Goal: Task Accomplishment & Management: Use online tool/utility

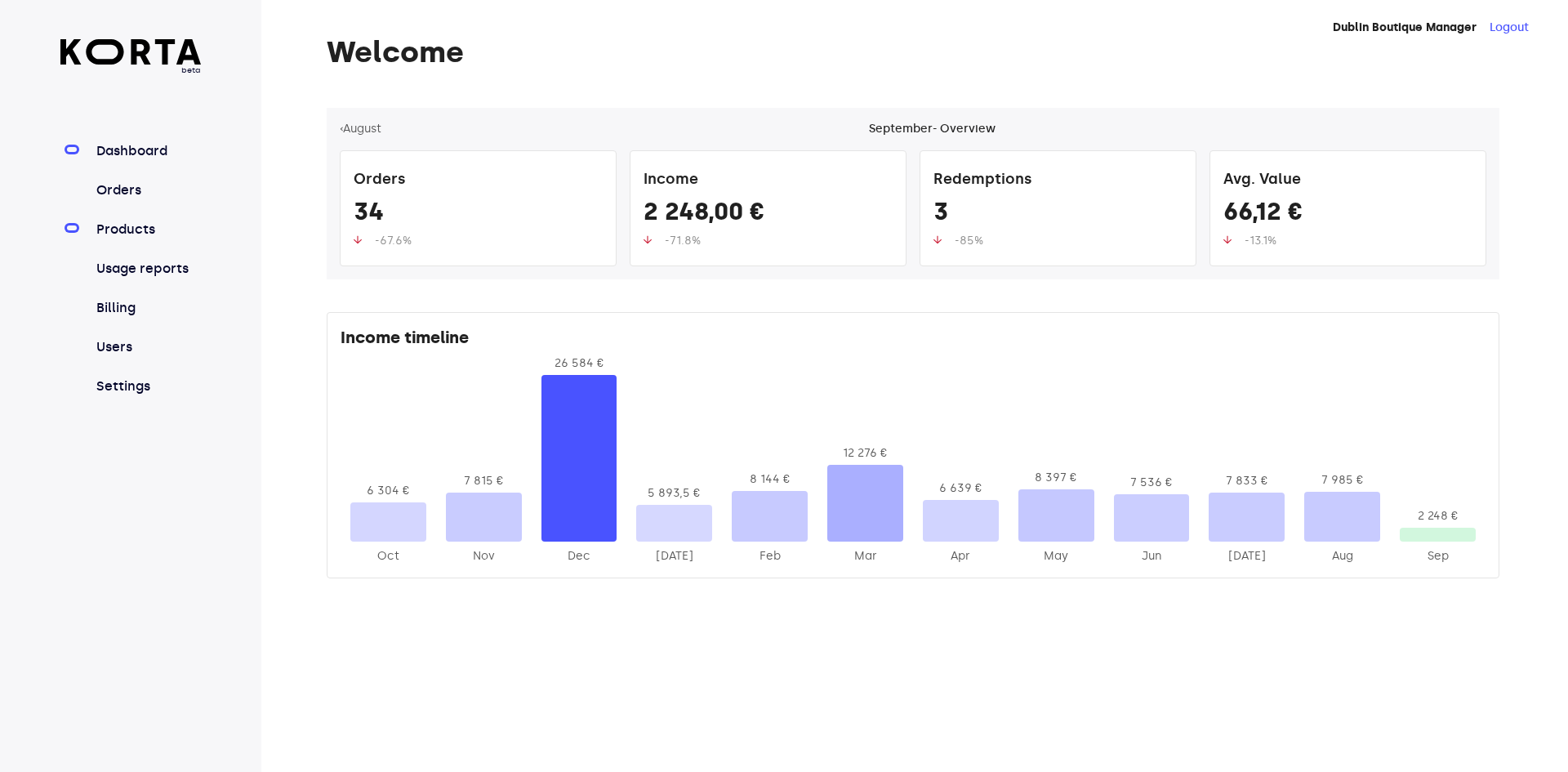
click at [151, 227] on link "Products" at bounding box center [148, 229] width 109 height 20
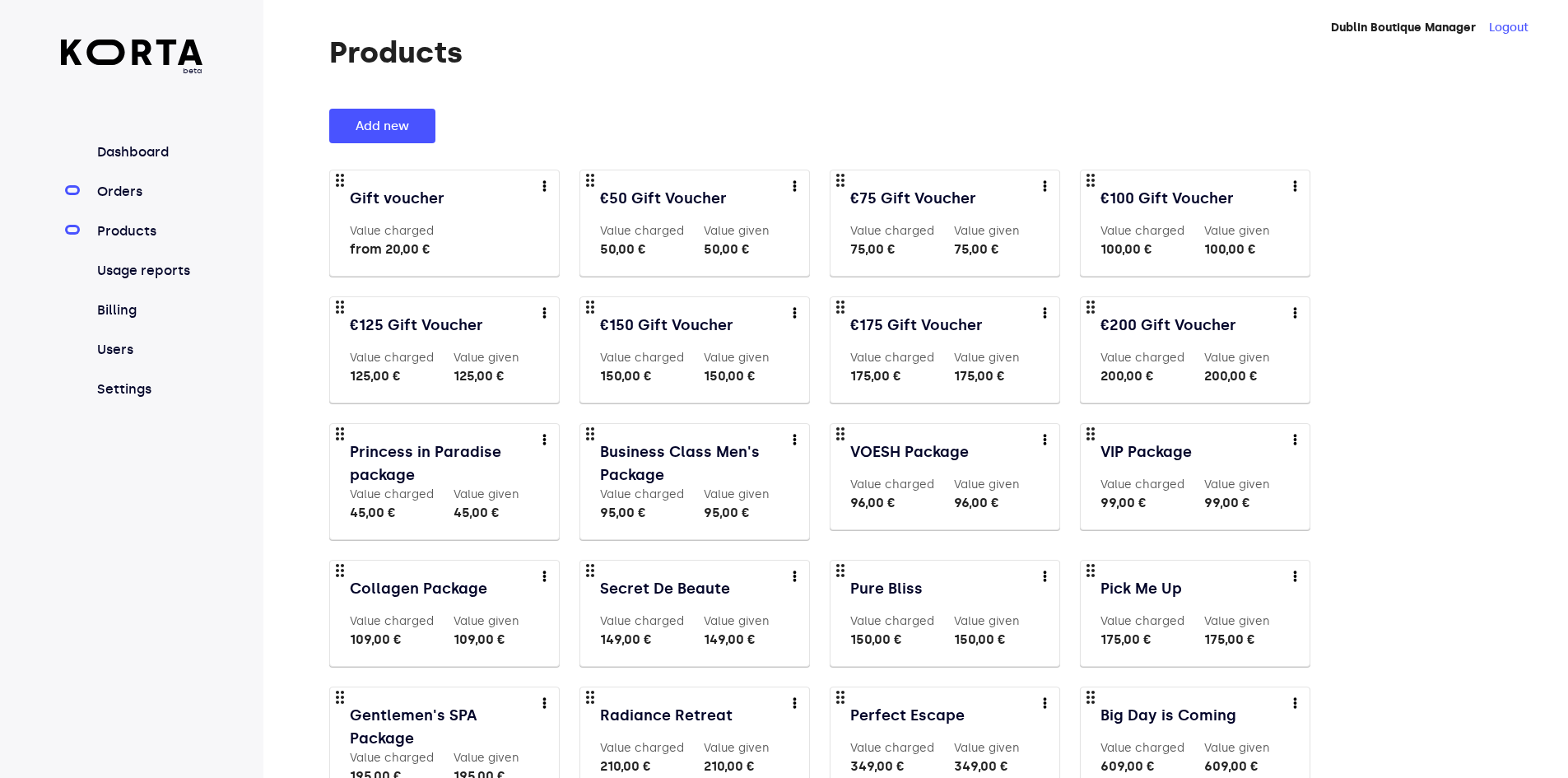
click at [148, 185] on link "Orders" at bounding box center [149, 192] width 110 height 20
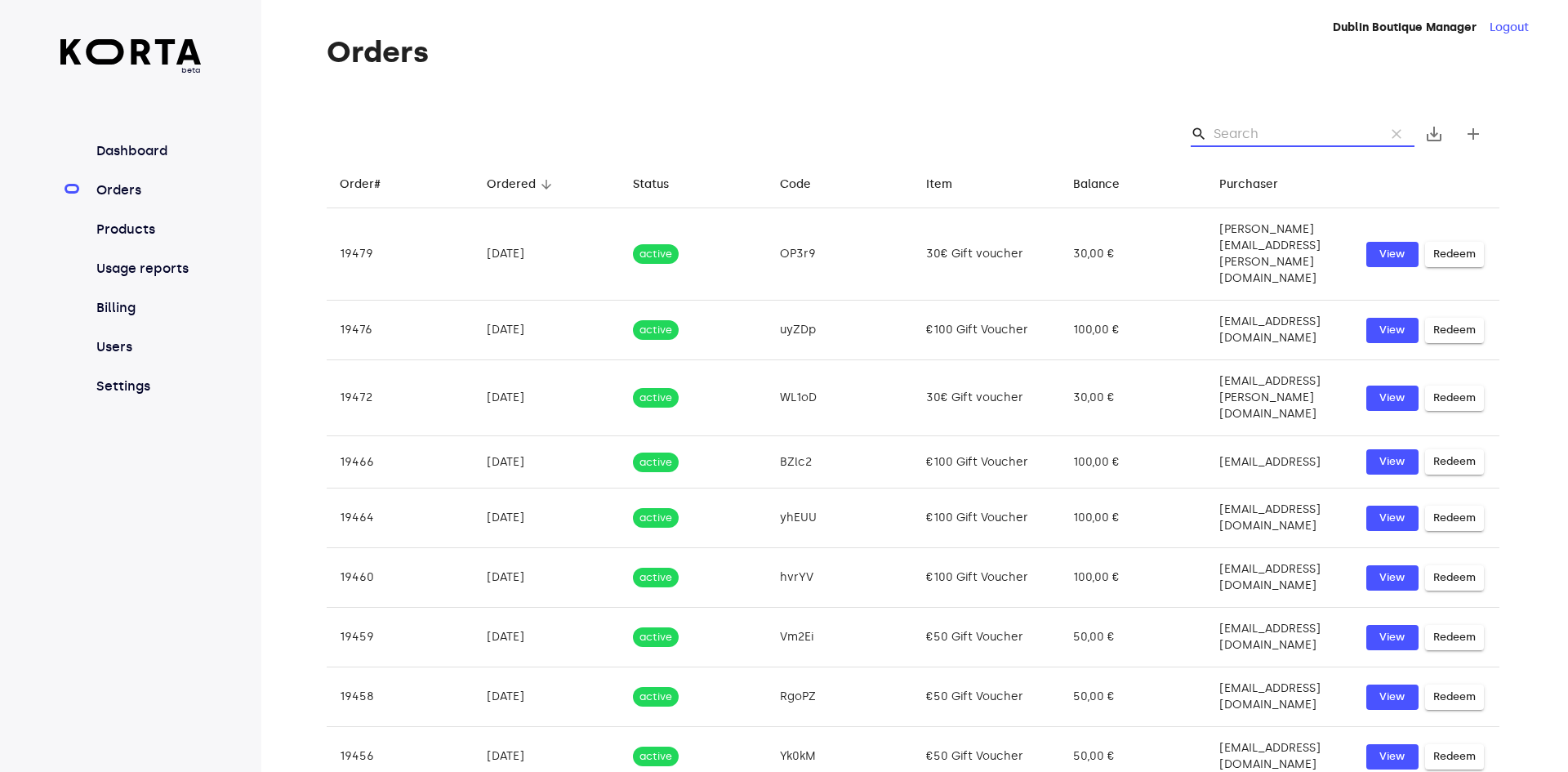
click at [1279, 132] on input "Search" at bounding box center [1293, 133] width 158 height 26
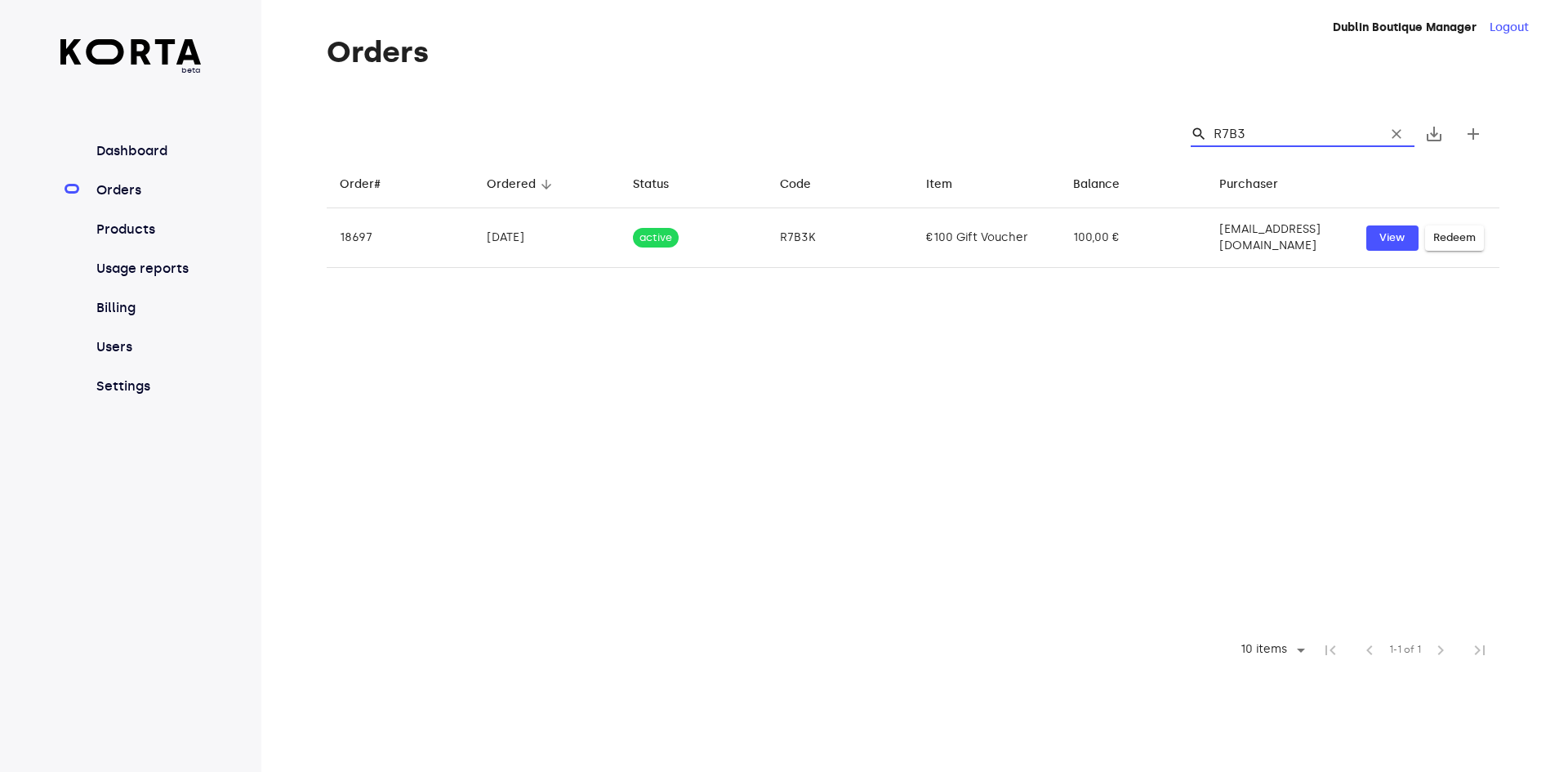
type input "R7B3K"
drag, startPoint x: 1278, startPoint y: 130, endPoint x: 1198, endPoint y: 130, distance: 80.0
click at [1198, 130] on div "search R7B3K clear" at bounding box center [1303, 133] width 224 height 26
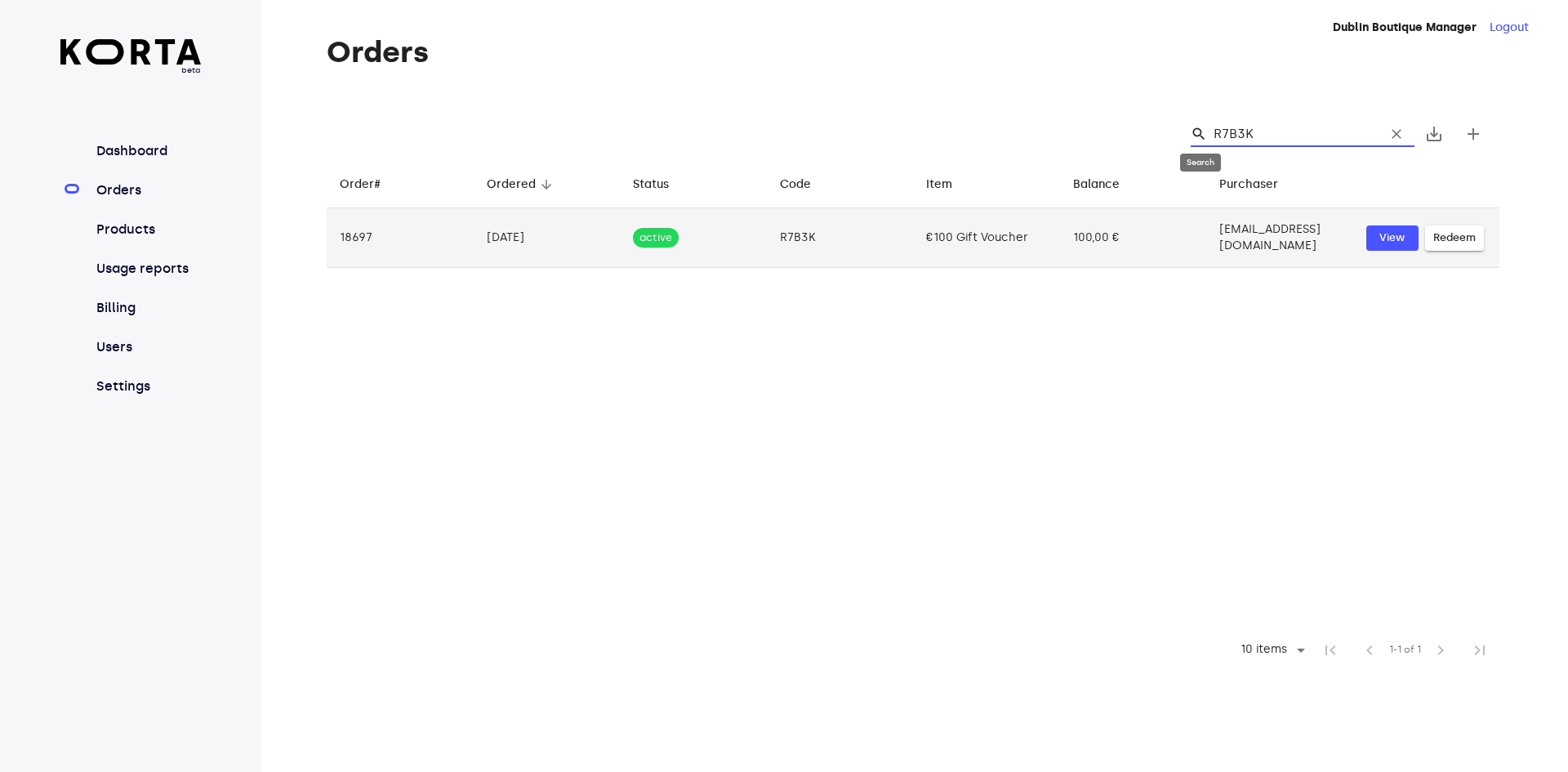
click at [1454, 238] on span "Redeem" at bounding box center [1454, 238] width 42 height 19
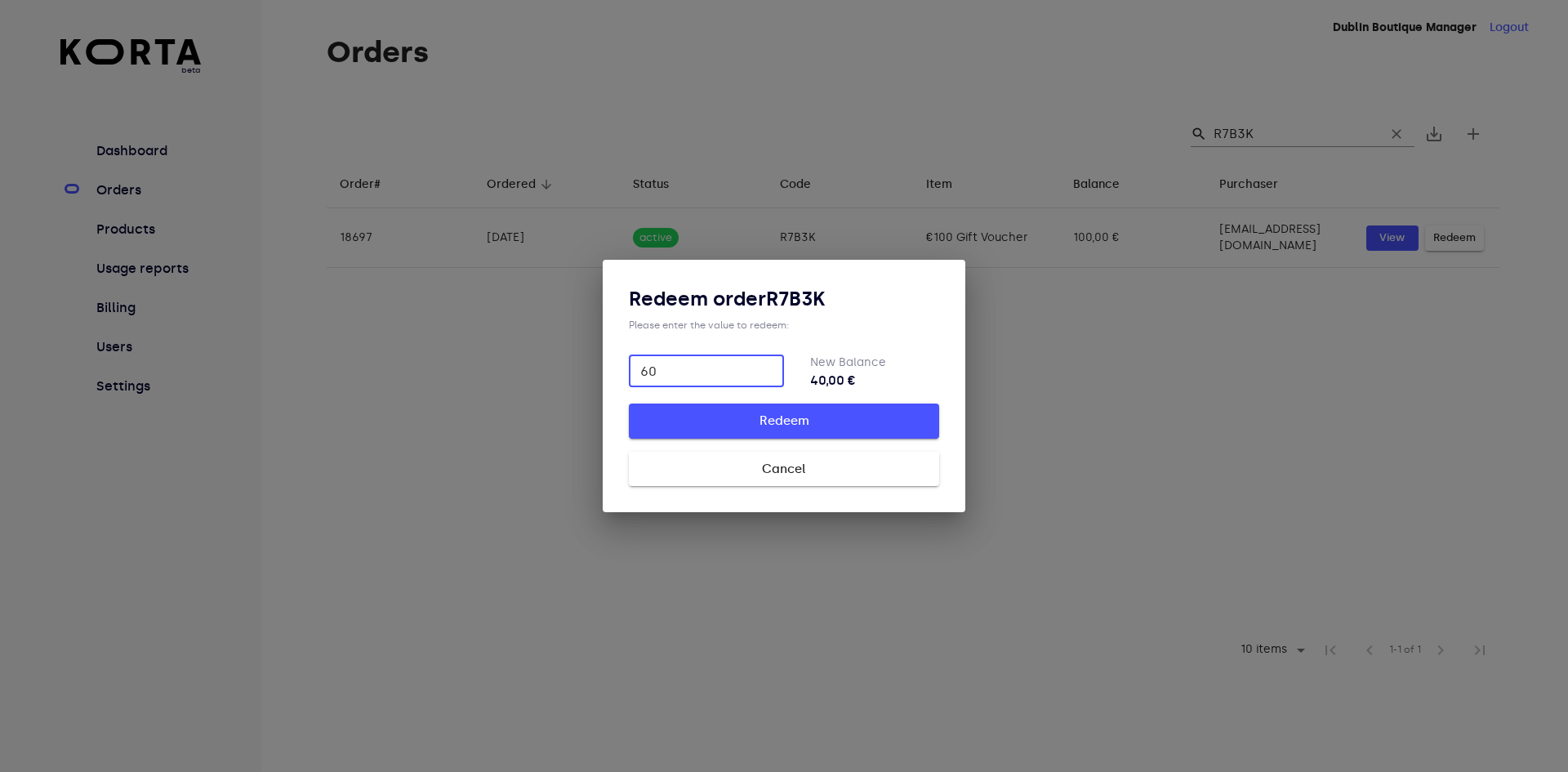
type input "60"
click at [866, 419] on span "Redeem" at bounding box center [784, 421] width 258 height 22
